Goal: Task Accomplishment & Management: Manage account settings

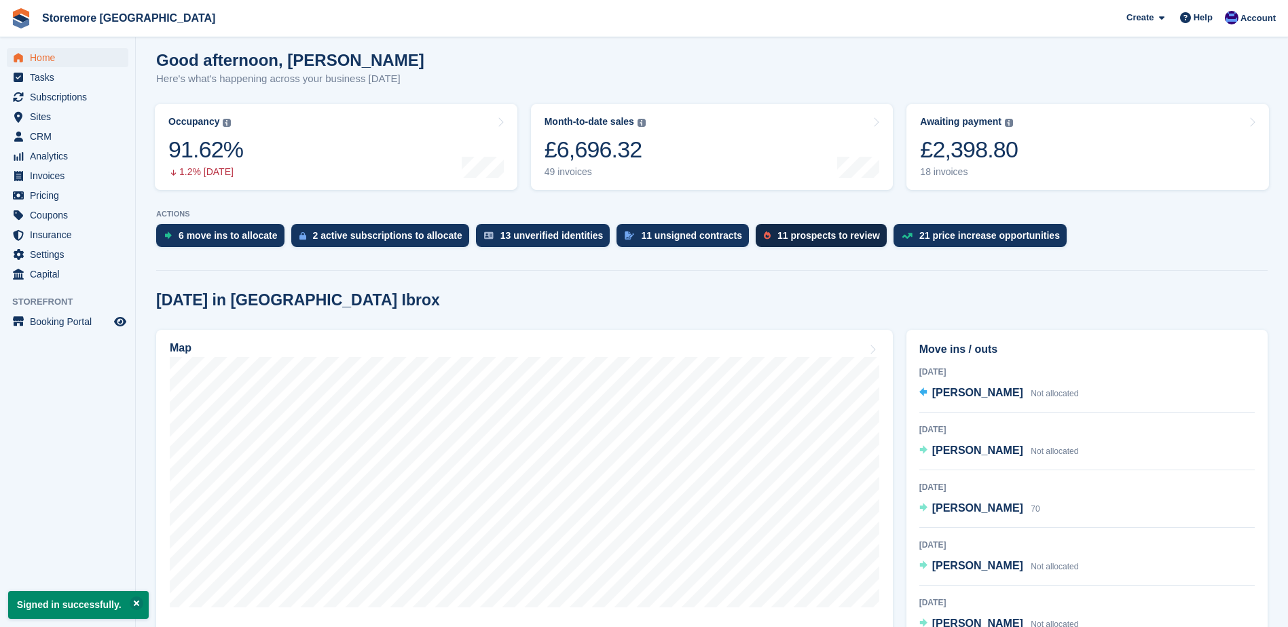
scroll to position [136, 0]
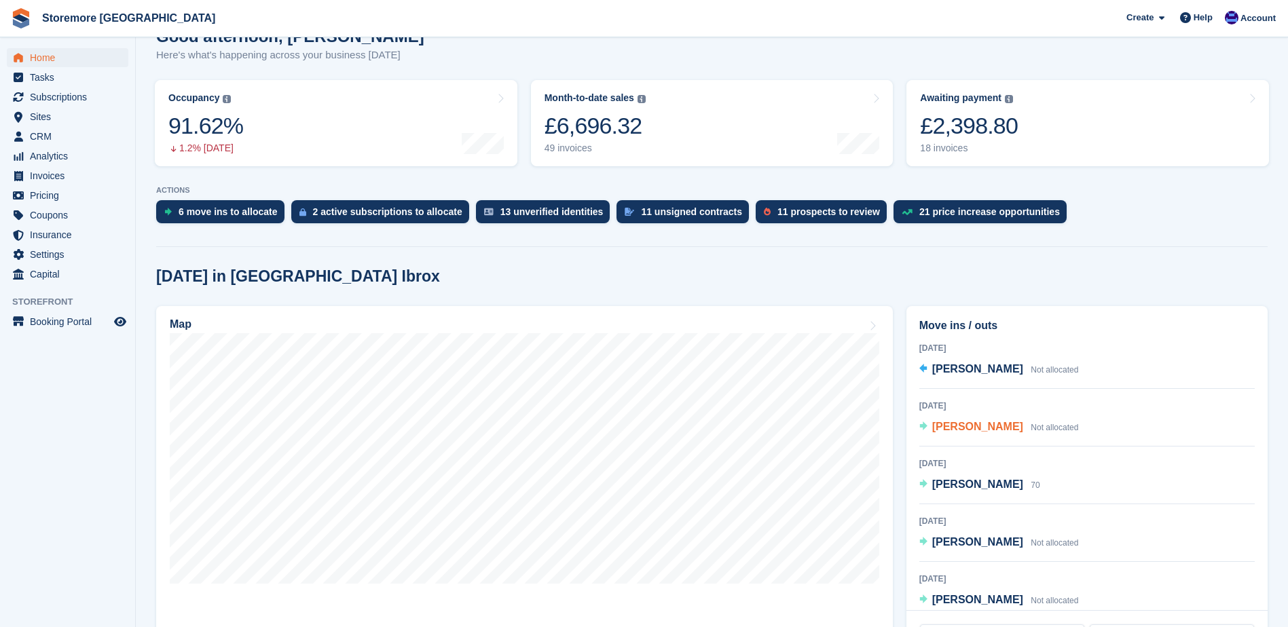
click at [995, 421] on span "Haroon Alsaleh" at bounding box center [977, 427] width 91 height 12
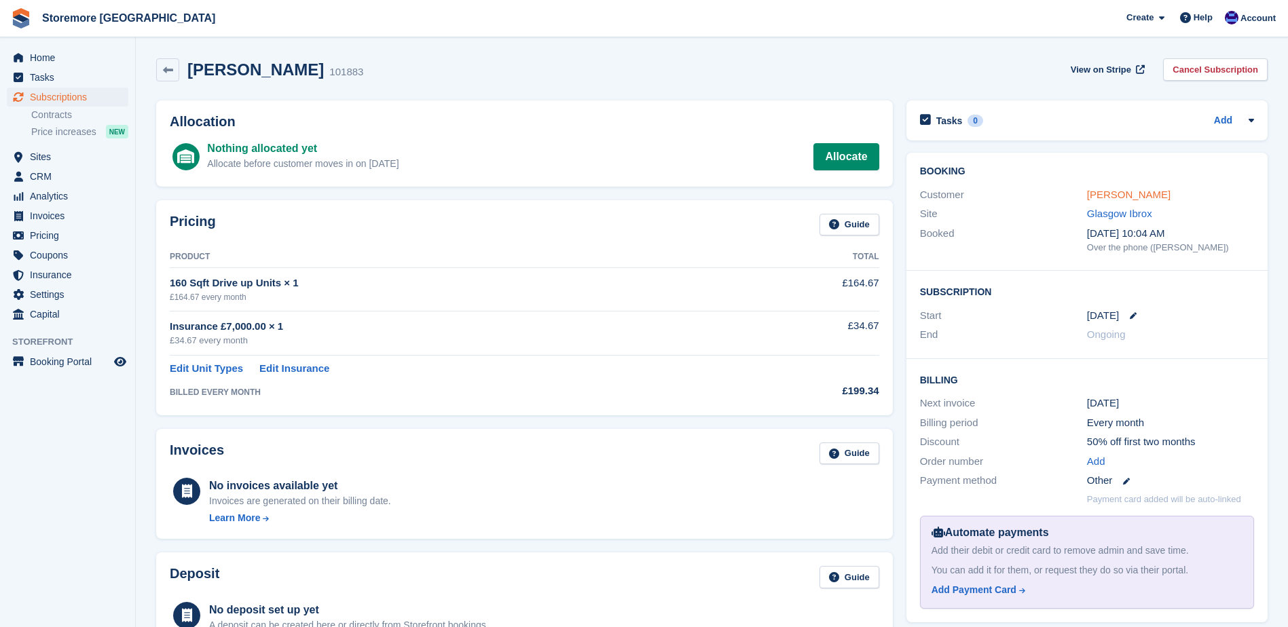
click at [1116, 192] on link "Haroon Alsaleh" at bounding box center [1129, 195] width 84 height 12
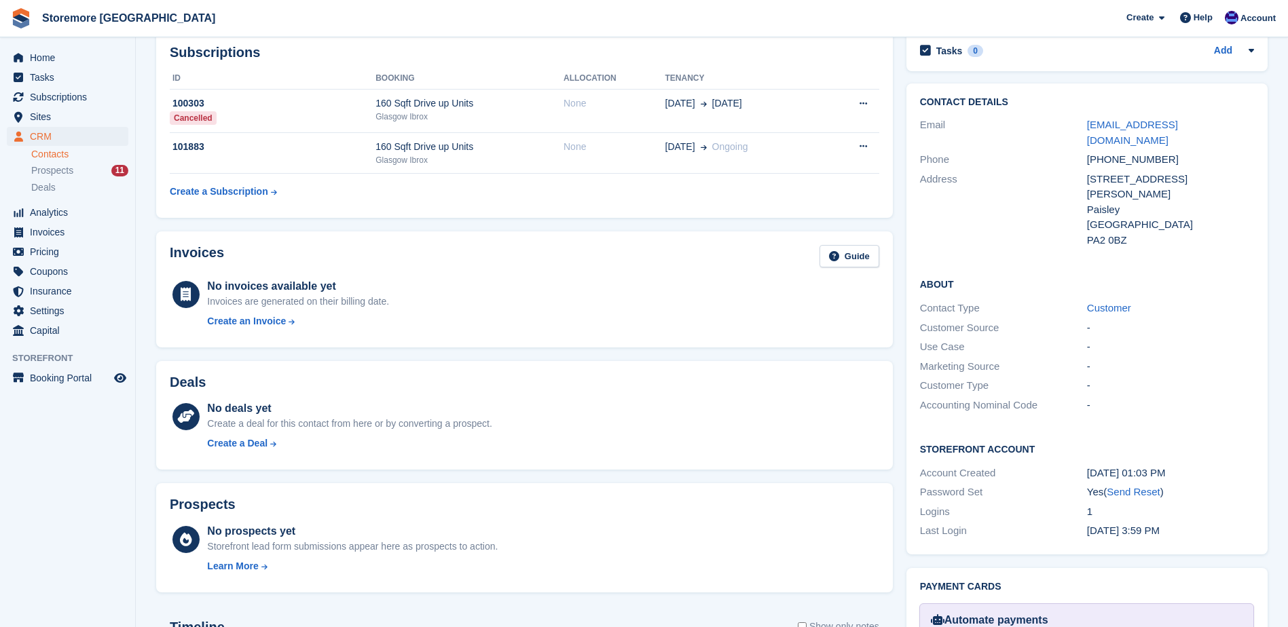
scroll to position [204, 0]
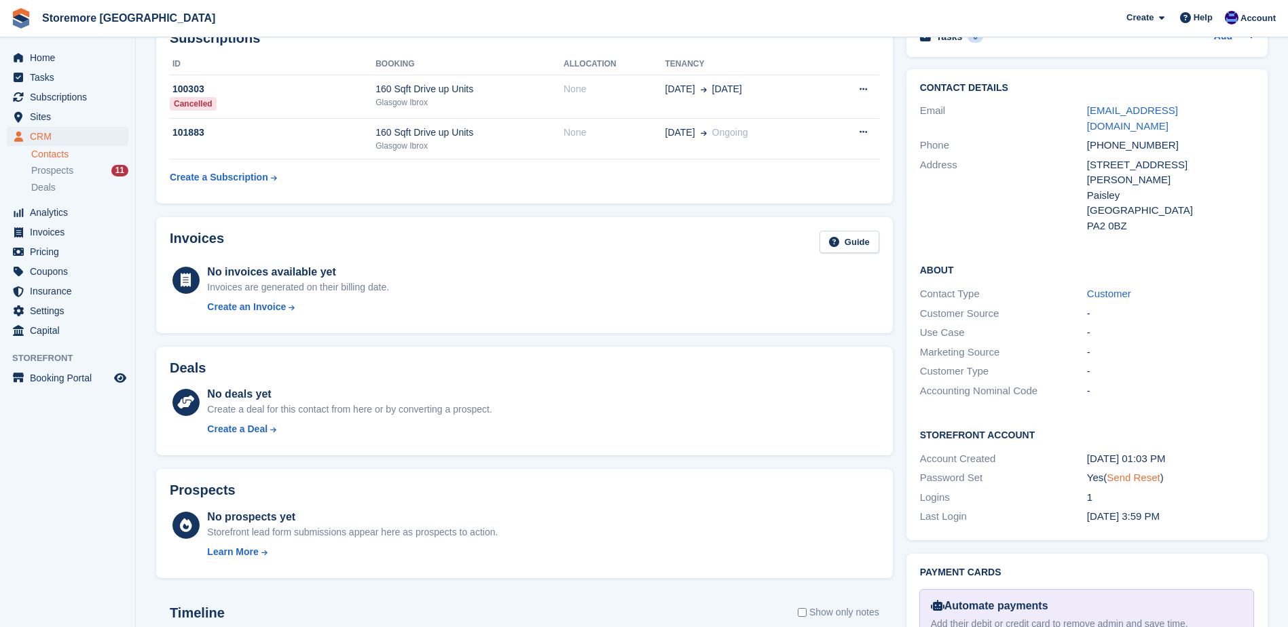
click at [1133, 472] on link "Send Reset" at bounding box center [1133, 478] width 53 height 12
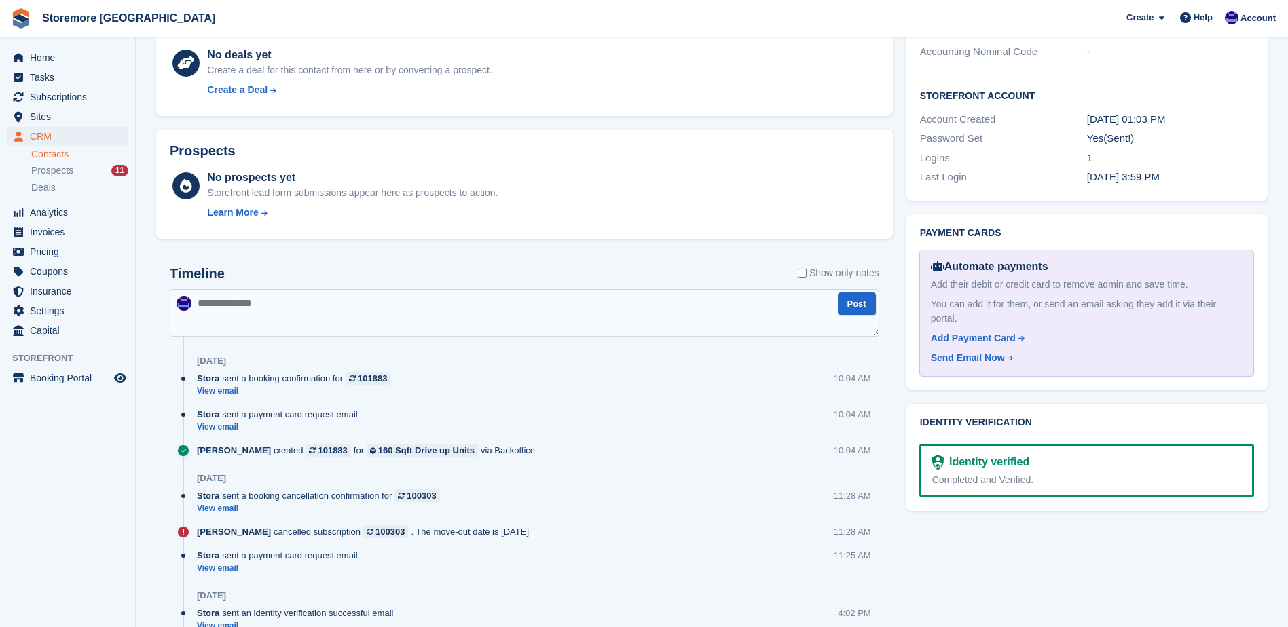
scroll to position [272, 0]
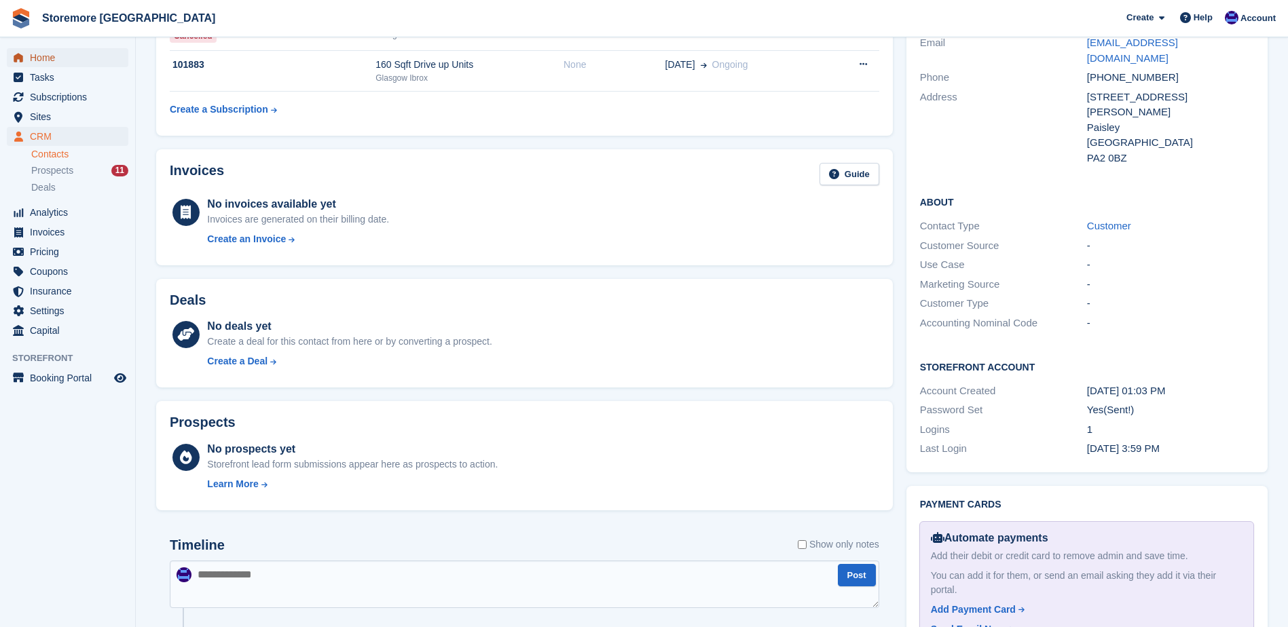
click at [86, 60] on span "Home" at bounding box center [70, 57] width 81 height 19
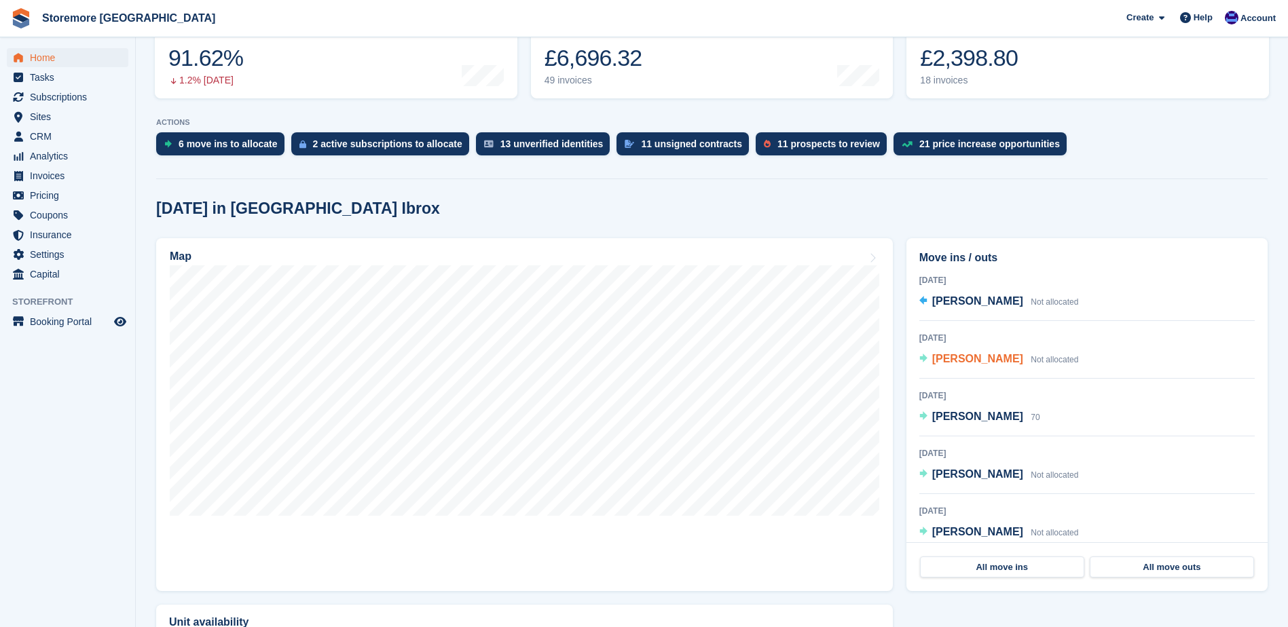
click at [1001, 369] on div "Haroon Alsaleh Not allocated" at bounding box center [1005, 360] width 147 height 18
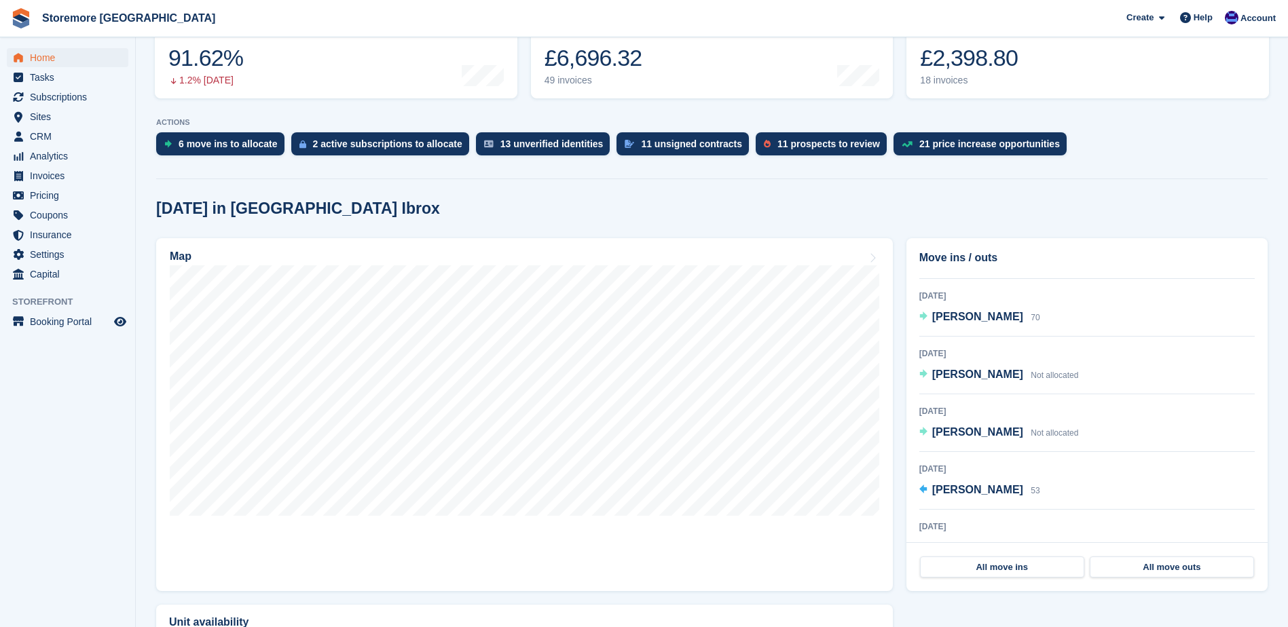
scroll to position [136, 0]
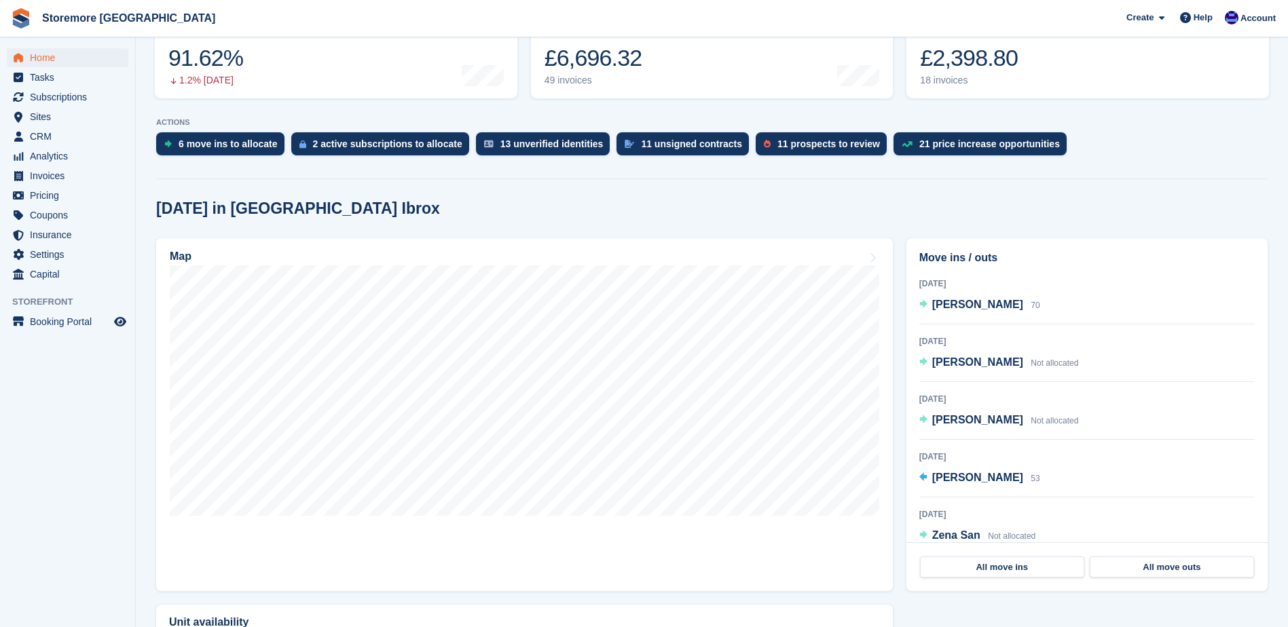
scroll to position [136, 0]
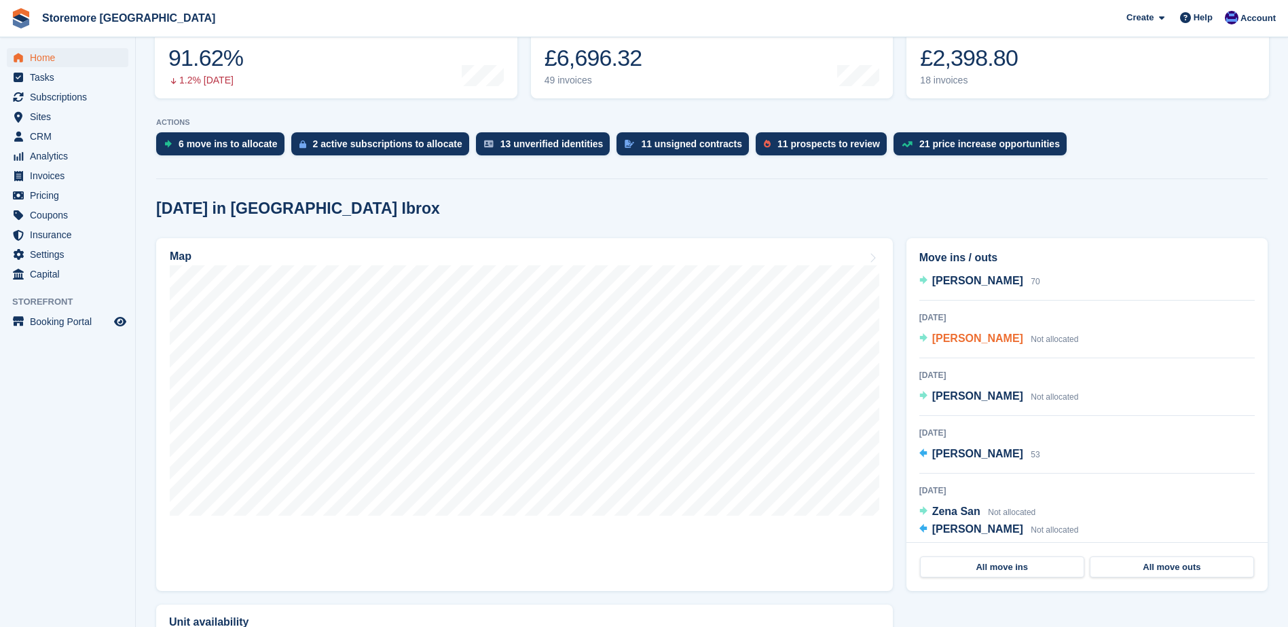
click at [979, 348] on div "[PERSON_NAME] Not allocated" at bounding box center [1005, 340] width 147 height 18
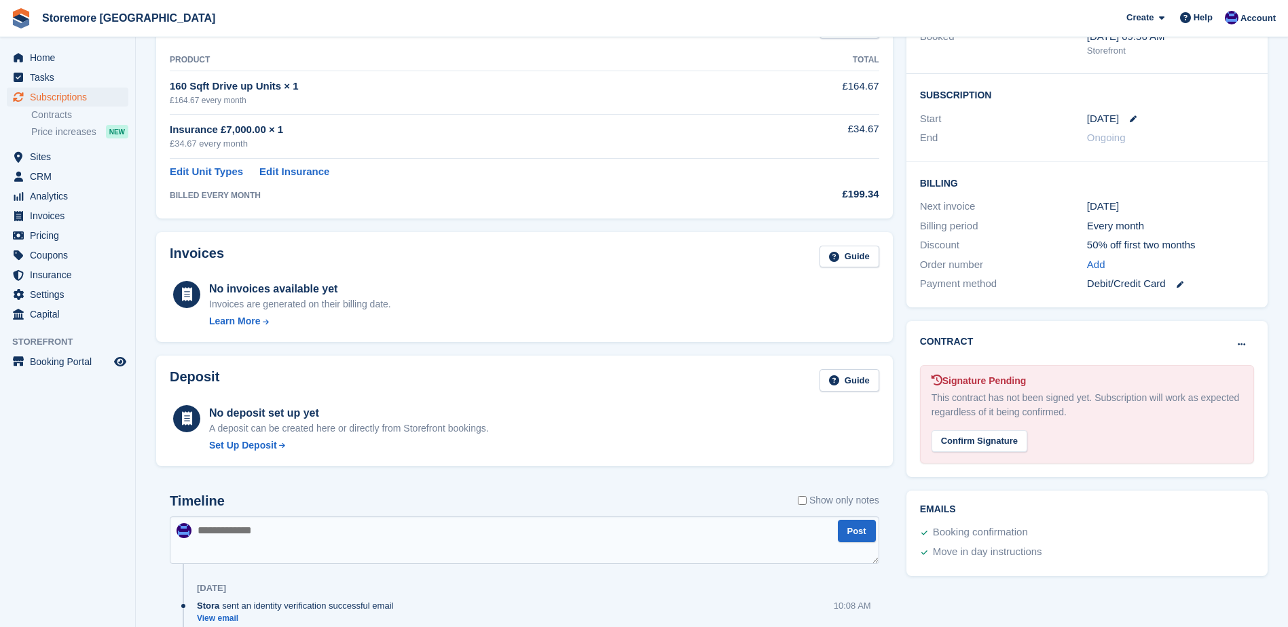
scroll to position [204, 0]
